Goal: Task Accomplishment & Management: Use online tool/utility

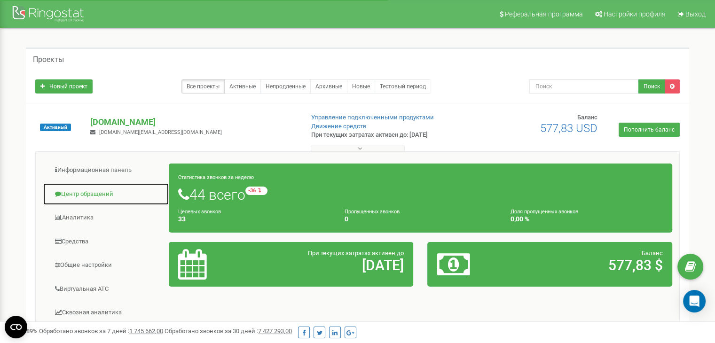
click at [84, 195] on link "Центр обращений" at bounding box center [106, 194] width 126 height 23
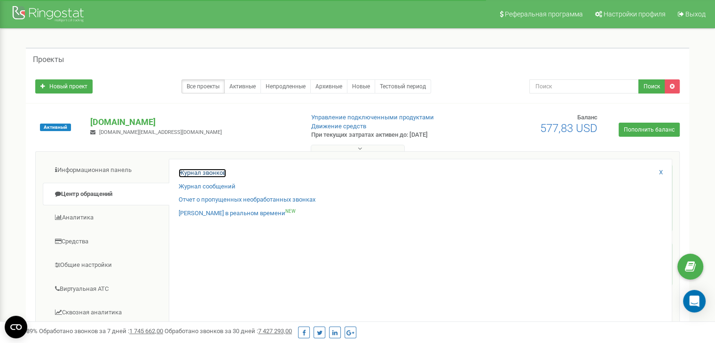
click at [204, 172] on link "Журнал звонков" at bounding box center [202, 173] width 47 height 9
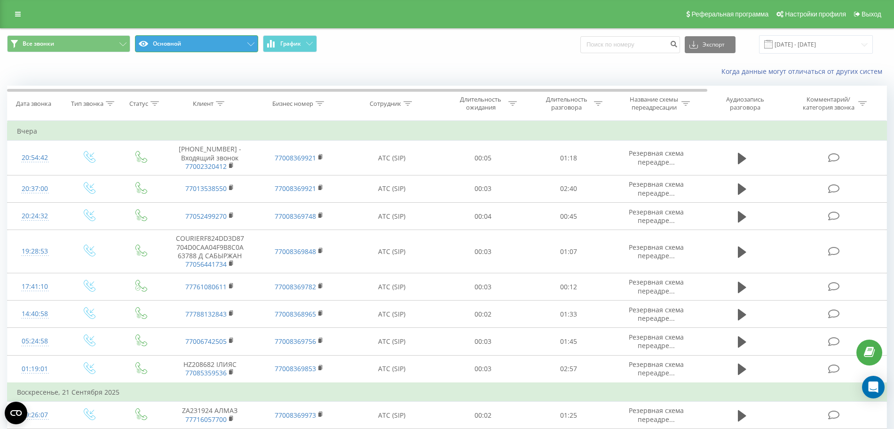
click at [157, 43] on button "Основной" at bounding box center [196, 43] width 123 height 17
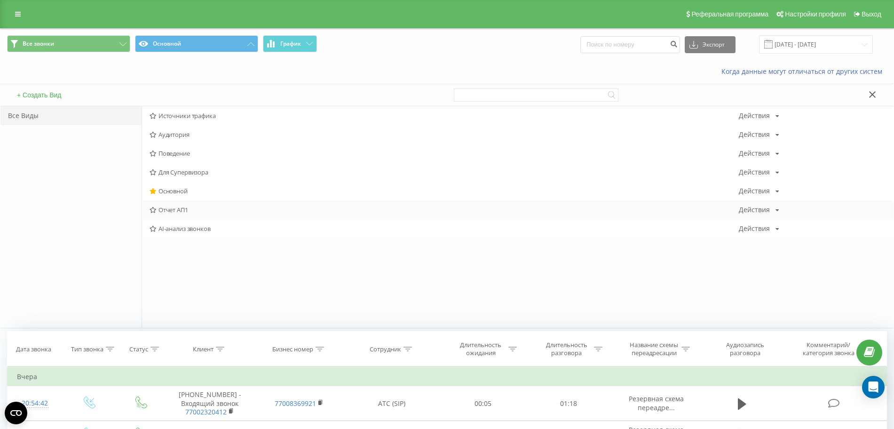
click at [171, 209] on span "Отчет АП1" at bounding box center [443, 209] width 589 height 7
